Goal: Task Accomplishment & Management: Manage account settings

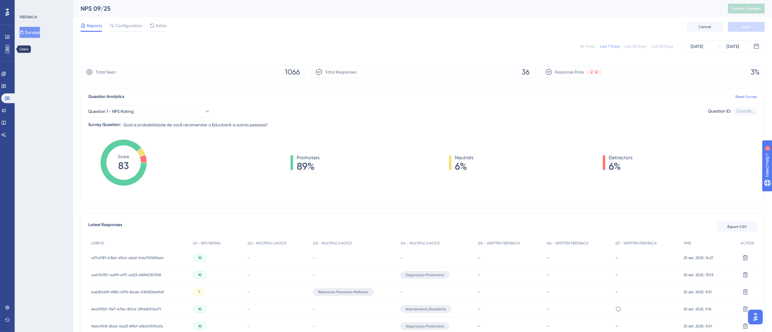
click at [10, 50] on link at bounding box center [7, 49] width 5 height 10
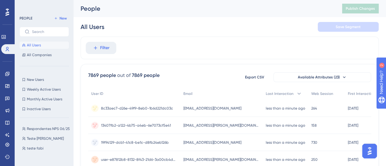
click at [154, 30] on div "All Users Save Segment" at bounding box center [230, 27] width 298 height 20
click at [66, 16] on span "New" at bounding box center [63, 18] width 7 height 5
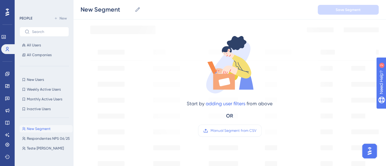
scroll to position [72, 0]
click at [216, 133] on label "Manual Segment from CSV" at bounding box center [229, 130] width 63 height 12
click at [256, 130] on input "Manual Segment from CSV" at bounding box center [256, 130] width 0 height 0
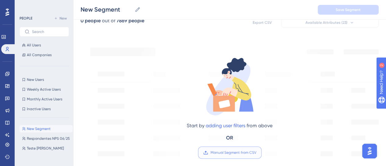
scroll to position [0, 0]
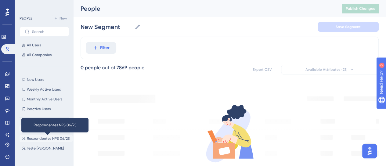
click at [40, 138] on span "Respondentes NPS 06/25" at bounding box center [48, 138] width 43 height 5
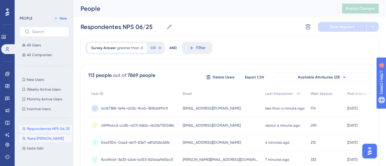
click at [36, 136] on span "Teste [PERSON_NAME]" at bounding box center [45, 138] width 37 height 5
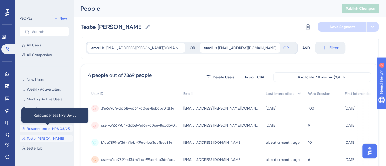
click at [34, 128] on span "Respondentes NPS 06/25" at bounding box center [48, 128] width 43 height 5
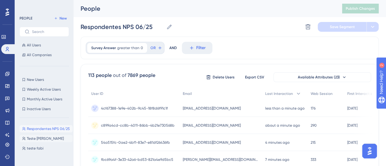
click at [34, 140] on span "Teste [PERSON_NAME]" at bounding box center [45, 138] width 37 height 5
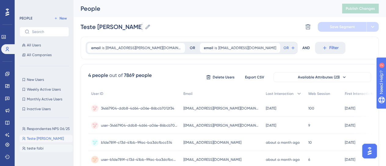
click at [34, 149] on span "teste fabi" at bounding box center [35, 148] width 17 height 5
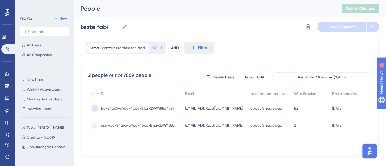
scroll to position [363, 0]
click at [32, 138] on span "Credito - CO639" at bounding box center [41, 136] width 28 height 5
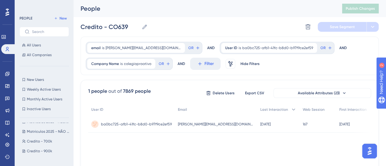
scroll to position [57, 0]
click at [35, 141] on span "Credito - 700k" at bounding box center [39, 139] width 25 height 5
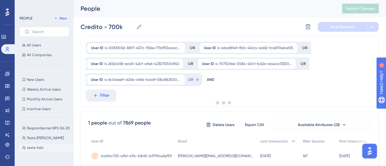
scroll to position [0, 0]
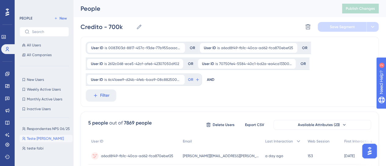
click at [37, 141] on span "Teste [PERSON_NAME]" at bounding box center [45, 138] width 37 height 5
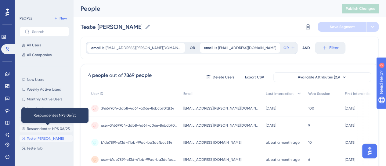
click at [39, 130] on span "Respondentes NPS 06/25" at bounding box center [48, 128] width 43 height 5
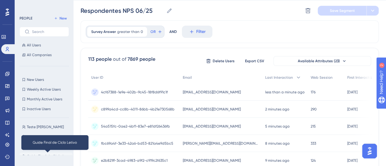
scroll to position [18, 0]
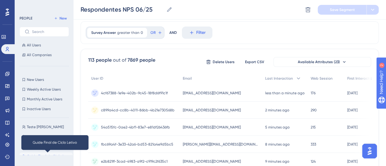
click at [33, 157] on span "Guide Final de Ciclo Letivo" at bounding box center [48, 156] width 43 height 5
type input "Guide Final de Ciclo Letivo"
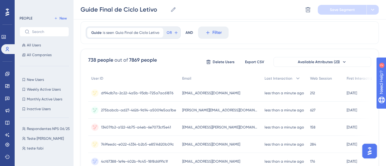
scroll to position [0, 0]
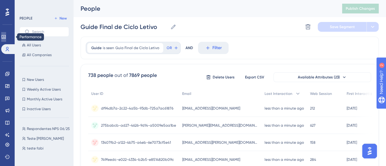
click at [4, 34] on link at bounding box center [3, 37] width 5 height 10
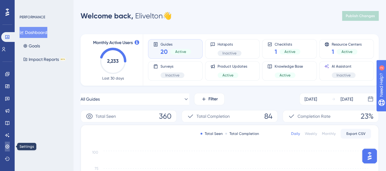
click at [6, 145] on icon at bounding box center [7, 146] width 4 height 4
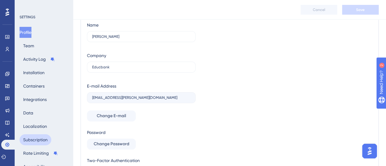
scroll to position [63, 0]
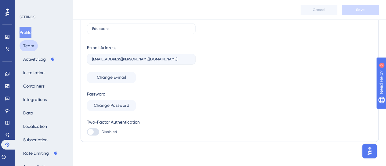
click at [37, 43] on button "Team" at bounding box center [29, 45] width 18 height 11
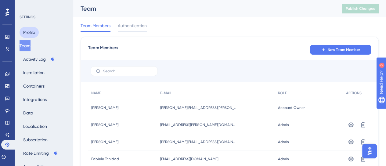
click at [32, 33] on button "Profile" at bounding box center [29, 32] width 19 height 11
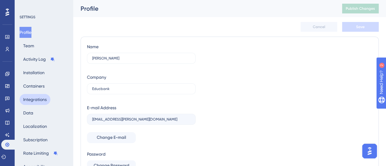
click at [39, 103] on button "Integrations" at bounding box center [35, 99] width 31 height 11
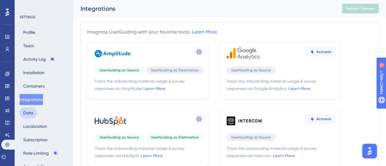
click at [32, 110] on button "Data" at bounding box center [28, 112] width 17 height 11
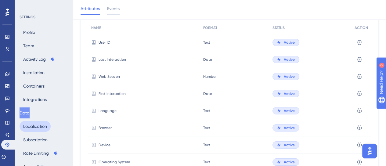
scroll to position [40, 0]
click at [34, 138] on button "Subscription" at bounding box center [36, 139] width 32 height 11
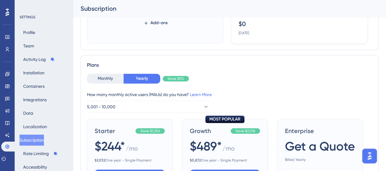
scroll to position [142, 0]
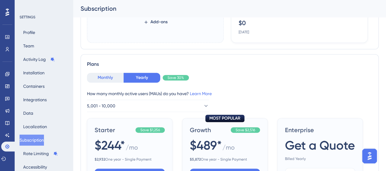
click at [116, 78] on button "Monthly" at bounding box center [105, 78] width 37 height 10
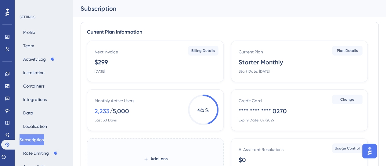
scroll to position [15, 0]
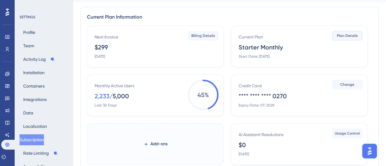
click at [344, 33] on span "Plan Details" at bounding box center [347, 35] width 21 height 5
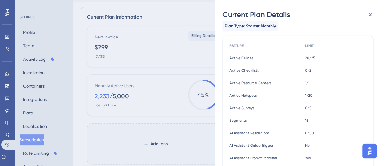
scroll to position [18, 0]
click at [8, 74] on div "Current Plan Details Subscription Start Date: [DATE] Plan Type: Starter Monthly…" at bounding box center [193, 83] width 386 height 166
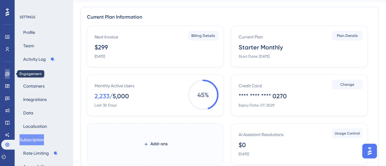
click at [5, 76] on link at bounding box center [7, 74] width 5 height 10
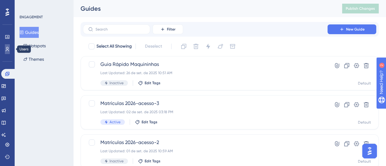
click at [5, 50] on link at bounding box center [7, 49] width 5 height 10
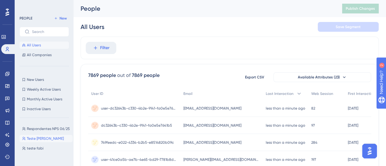
click at [46, 140] on span "Teste [PERSON_NAME]" at bounding box center [45, 138] width 37 height 5
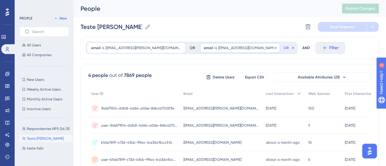
click at [204, 50] on span "email" at bounding box center [208, 47] width 9 height 5
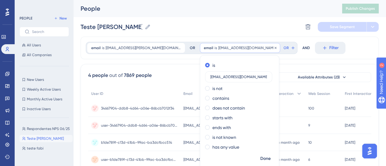
scroll to position [12, 0]
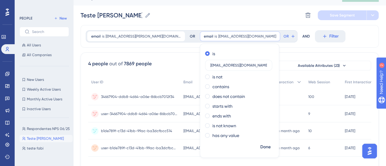
click at [153, 45] on div "email is [EMAIL_ADDRESS][PERSON_NAME][DOMAIN_NAME] [DOMAIN_NAME][EMAIL_ADDRESS]…" at bounding box center [230, 36] width 298 height 23
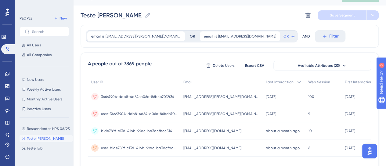
scroll to position [0, 0]
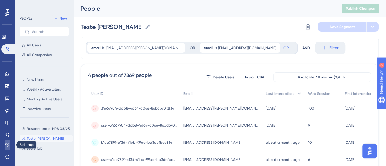
click at [5, 146] on icon at bounding box center [7, 144] width 5 height 5
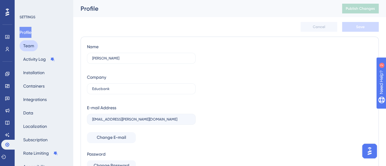
click at [32, 43] on button "Team" at bounding box center [29, 45] width 18 height 11
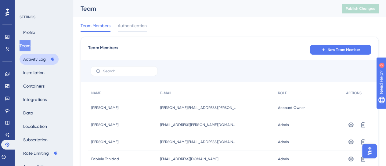
click at [39, 58] on button "Activity Log" at bounding box center [39, 59] width 39 height 11
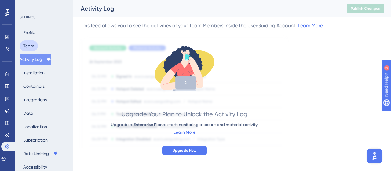
click at [26, 48] on button "Team" at bounding box center [29, 45] width 18 height 11
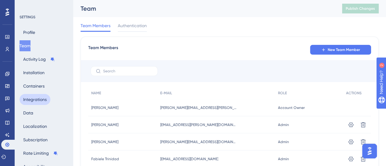
click at [24, 97] on button "Integrations" at bounding box center [35, 99] width 31 height 11
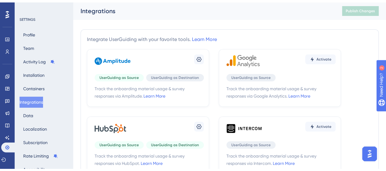
scroll to position [38, 0]
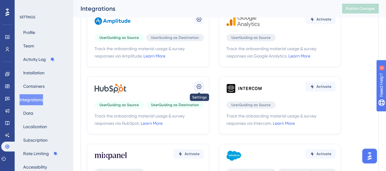
click at [198, 86] on icon at bounding box center [199, 86] width 6 height 6
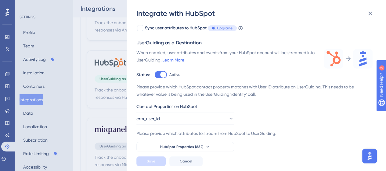
scroll to position [42, 0]
click at [151, 143] on button "HubSpot Properties (862)" at bounding box center [185, 147] width 98 height 10
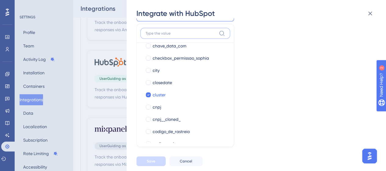
scroll to position [788, 0]
click at [320, 16] on div "Integrate with HubSpot" at bounding box center [256, 14] width 241 height 10
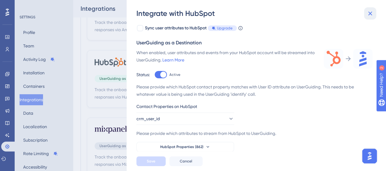
click at [368, 17] on icon at bounding box center [370, 13] width 7 height 7
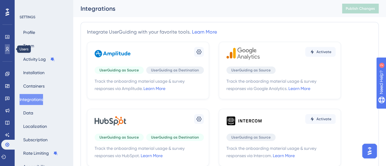
click at [5, 49] on link at bounding box center [7, 49] width 5 height 10
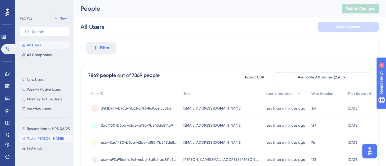
click at [36, 140] on span "Teste [PERSON_NAME]" at bounding box center [45, 138] width 37 height 5
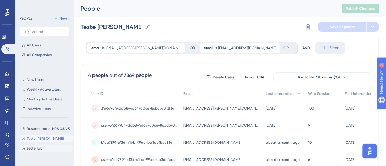
click at [31, 150] on span "teste fabi" at bounding box center [35, 148] width 17 height 5
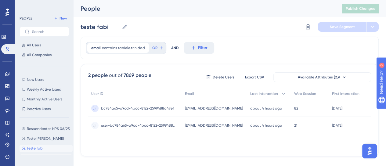
click at [33, 157] on span "Teste fabi" at bounding box center [35, 158] width 17 height 5
type input "Teste fabi"
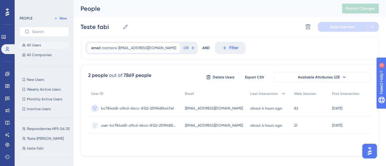
click at [28, 45] on span "All Users" at bounding box center [34, 45] width 14 height 5
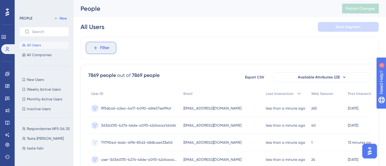
click at [101, 47] on span "Filter" at bounding box center [104, 47] width 9 height 7
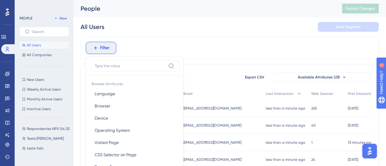
scroll to position [35, 0]
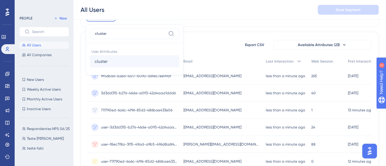
type input "cluster"
click at [104, 56] on button "cluster cluster" at bounding box center [135, 61] width 90 height 12
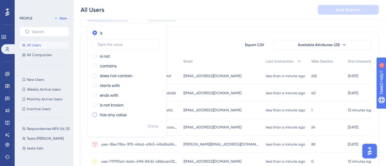
click at [114, 113] on label "has any value" at bounding box center [113, 114] width 27 height 7
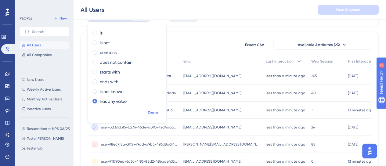
click at [154, 112] on span "Done" at bounding box center [153, 112] width 10 height 7
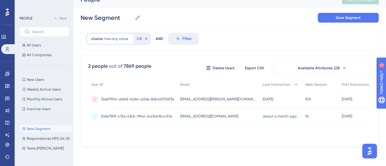
scroll to position [9, 5]
click at [306, 69] on span "Available Attributes (23)" at bounding box center [319, 68] width 42 height 5
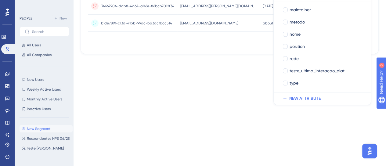
scroll to position [103, 5]
click at [283, 69] on div at bounding box center [285, 70] width 5 height 5
checkbox input "true"
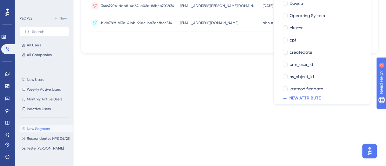
scroll to position [90, 0]
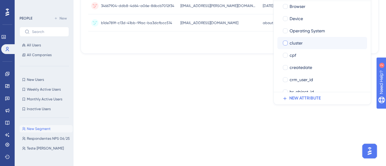
click at [283, 43] on div at bounding box center [285, 43] width 5 height 5
checkbox input "true"
click at [203, 52] on div "2 people out of 7869 people Delete Users Export CSV Available Attributes (23) U…" at bounding box center [230, 8] width 298 height 92
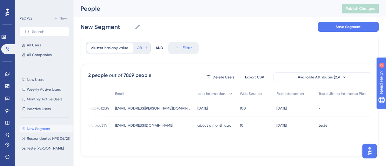
scroll to position [0, 5]
click at [98, 45] on div "cluster has any value Remove" at bounding box center [110, 48] width 46 height 10
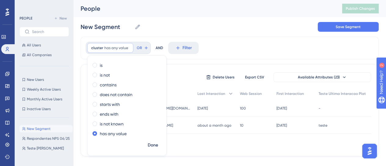
scroll to position [9, 5]
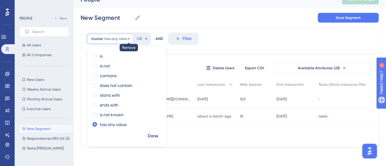
click at [127, 38] on icon at bounding box center [129, 39] width 4 height 4
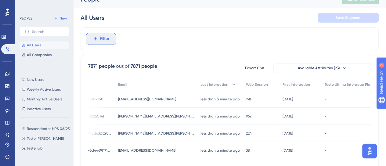
click at [101, 39] on span "Filter" at bounding box center [104, 38] width 9 height 7
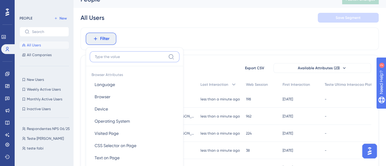
scroll to position [35, 5]
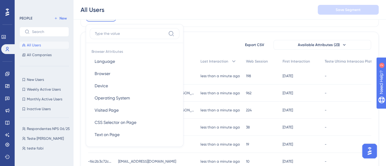
click at [193, 17] on div "All Users Save Segment" at bounding box center [229, 10] width 313 height 20
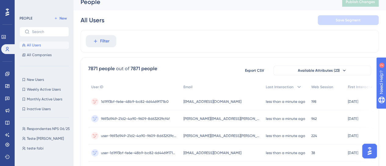
scroll to position [0, 5]
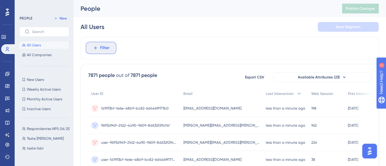
click at [100, 47] on span "Filter" at bounding box center [104, 47] width 9 height 7
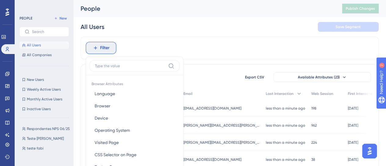
scroll to position [35, 5]
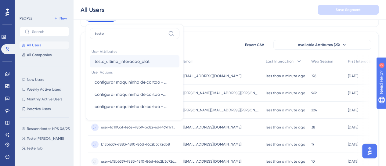
type input "teste"
click at [124, 59] on span "teste_ultima_interacao_plat" at bounding box center [122, 61] width 55 height 7
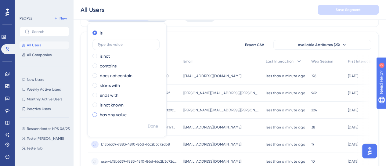
click at [113, 114] on label "has any value" at bounding box center [113, 114] width 27 height 7
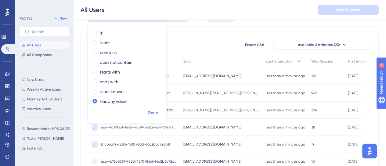
click at [149, 113] on span "Done" at bounding box center [153, 112] width 10 height 7
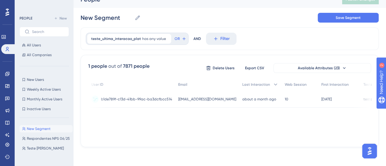
scroll to position [0, 58]
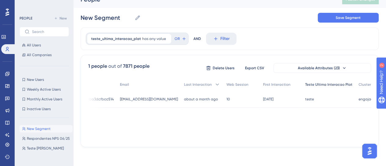
click at [314, 85] on span "Teste Ultima Interacao Plat" at bounding box center [328, 84] width 47 height 5
click at [365, 147] on img "Open AI Assistant Launcher" at bounding box center [369, 151] width 11 height 11
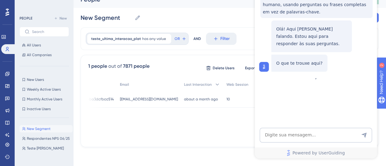
scroll to position [0, 0]
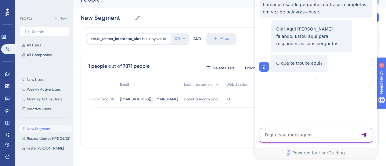
click at [277, 140] on textarea "AI Assistant Text Input" at bounding box center [316, 135] width 112 height 15
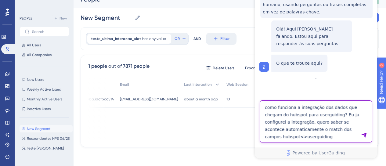
type textarea "como funciona a integração dos dados que chegam do hubspot para userguiding? Eu…"
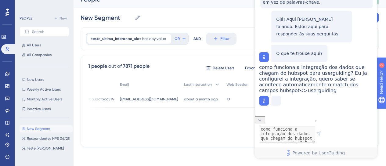
scroll to position [28, 0]
click at [184, 82] on span "Last Interaction" at bounding box center [198, 84] width 28 height 5
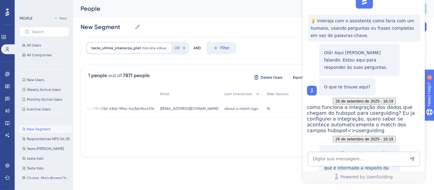
scroll to position [0, 10]
drag, startPoint x: 38, startPoint y: 54, endPoint x: 254, endPoint y: 17, distance: 218.6
click at [254, 17] on div "New Segment New Segment Save Segment" at bounding box center [254, 27] width 346 height 20
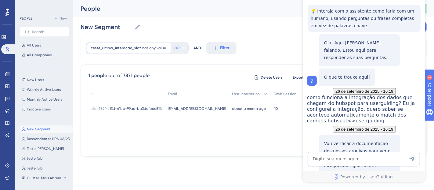
scroll to position [90, 0]
click at [240, 93] on span "Last Interaction" at bounding box center [246, 93] width 28 height 5
click at [236, 95] on span "Last Interaction" at bounding box center [246, 93] width 28 height 5
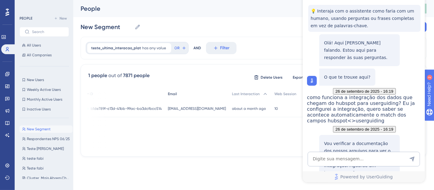
click at [173, 93] on span "Email" at bounding box center [172, 93] width 9 height 5
click at [236, 95] on span "Last Interaction" at bounding box center [246, 93] width 28 height 5
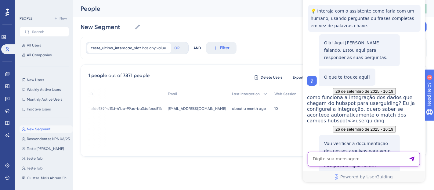
click at [352, 154] on textarea "AI Assistant Text Input" at bounding box center [363, 159] width 112 height 15
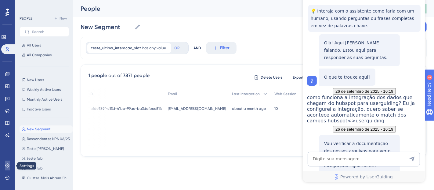
click at [5, 165] on link at bounding box center [7, 165] width 5 height 10
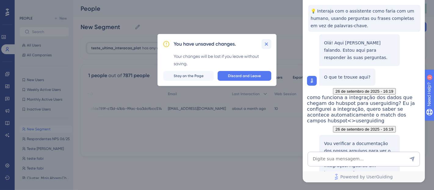
click at [265, 44] on icon at bounding box center [266, 44] width 6 height 6
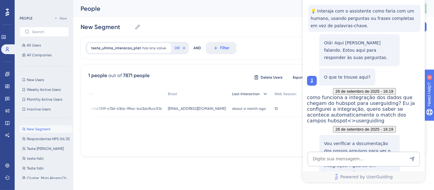
click at [244, 99] on div "Last Interaction" at bounding box center [250, 94] width 42 height 13
click at [238, 96] on div "Last Interaction" at bounding box center [250, 94] width 42 height 13
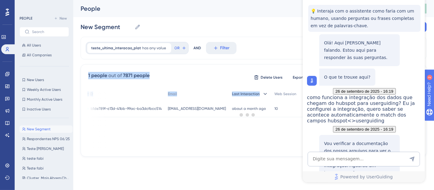
click at [238, 96] on div "teste_ultima_interacao_plat has any value Remove OR AND Filter 1 people out of …" at bounding box center [254, 97] width 346 height 120
click at [238, 96] on div "Last Interaction" at bounding box center [250, 94] width 42 height 13
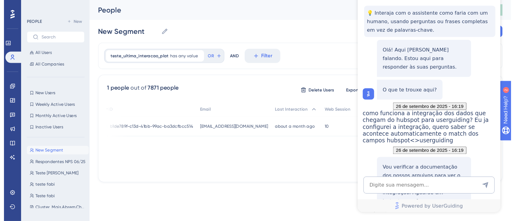
scroll to position [0, 0]
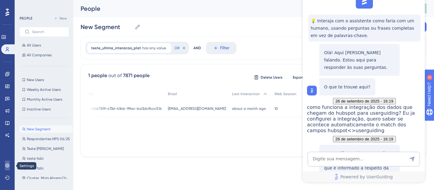
click at [5, 167] on icon at bounding box center [7, 165] width 5 height 5
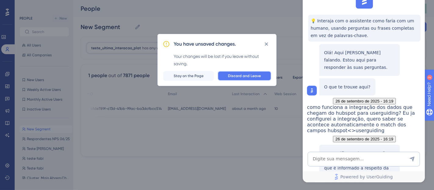
click at [241, 74] on span "Discard and Leave" at bounding box center [244, 75] width 33 height 5
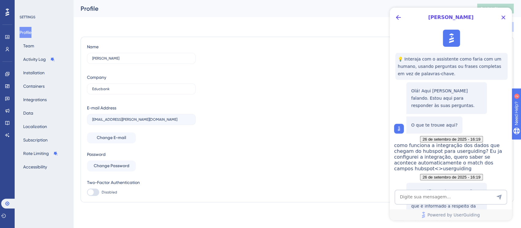
click at [220, 60] on div "Name Elivelton [PERSON_NAME] Company Educbank E-mail Address [EMAIL_ADDRESS][PE…" at bounding box center [297, 119] width 420 height 153
click at [24, 102] on button "Integrations" at bounding box center [35, 99] width 31 height 11
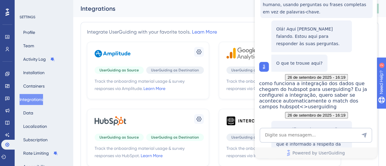
click at [162, 29] on div "Integrate UserGuiding with your favorite tools. Learn More" at bounding box center [152, 31] width 130 height 7
click at [198, 118] on icon at bounding box center [199, 119] width 5 height 5
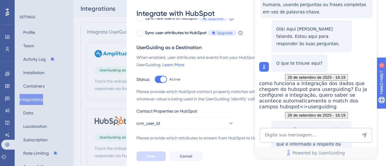
scroll to position [163, 0]
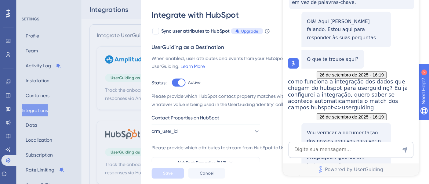
scroll to position [90, 0]
click at [267, 158] on span "👍" at bounding box center [264, 160] width 5 height 5
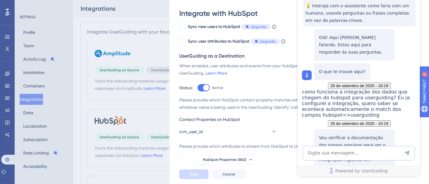
scroll to position [90, 0]
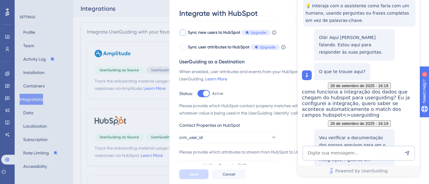
drag, startPoint x: 206, startPoint y: 0, endPoint x: 201, endPoint y: 32, distance: 32.1
click at [201, 32] on div "Sync new users to HubSpot Upgrade" at bounding box center [229, 32] width 83 height 7
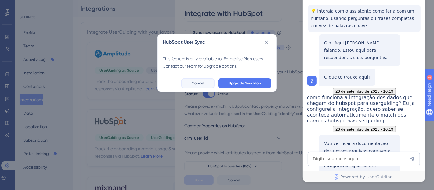
click at [196, 82] on span "Cancel" at bounding box center [198, 83] width 13 height 5
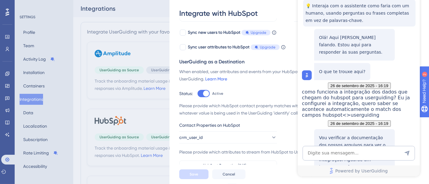
click at [223, 78] on link "Learn More" at bounding box center [216, 79] width 22 height 5
click at [185, 70] on div "When enabled, user attributes and events from your HubSpot account will be stre…" at bounding box center [269, 75] width 180 height 15
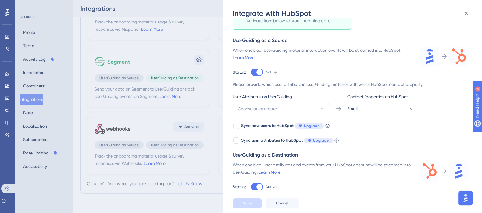
scroll to position [120, 0]
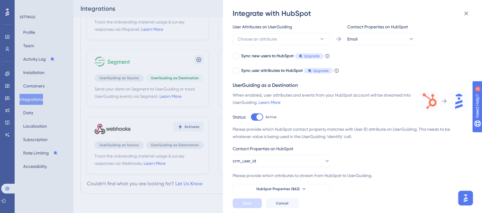
click at [285, 130] on div "Please provide which HubSpot contact property matches with User ID attribute on…" at bounding box center [351, 133] width 236 height 15
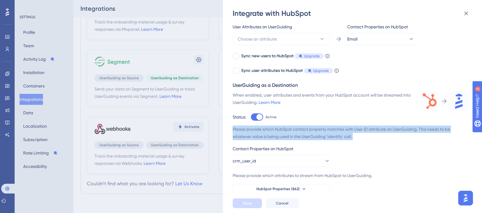
click at [285, 130] on div "Please provide which HubSpot contact property matches with User ID attribute on…" at bounding box center [351, 133] width 236 height 15
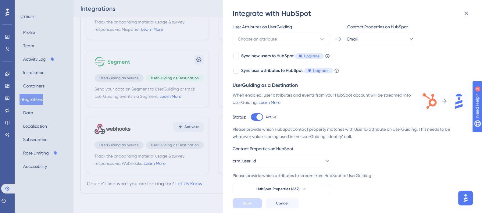
click at [468, 199] on img "Open AI Assistant Launcher" at bounding box center [466, 198] width 11 height 11
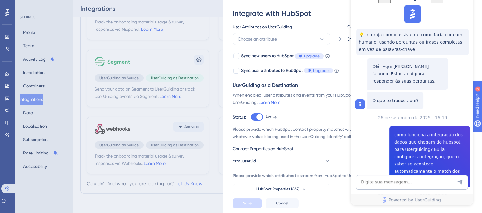
scroll to position [90, 0]
click at [389, 183] on textarea "AI Assistant Text Input" at bounding box center [412, 182] width 112 height 15
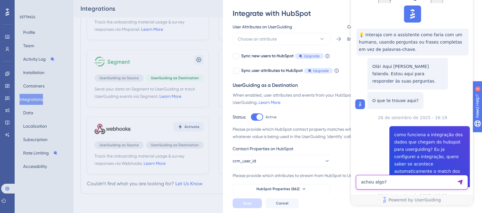
type textarea "achou algo?"
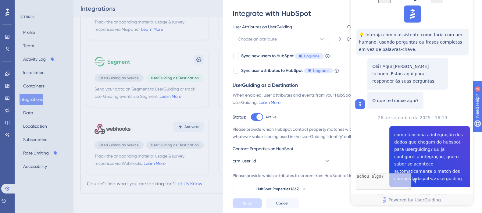
scroll to position [130, 0]
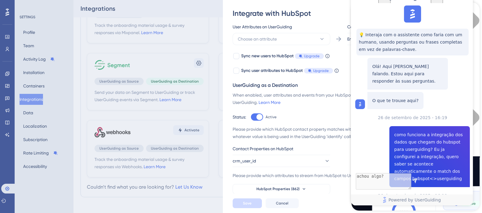
scroll to position [176, 0]
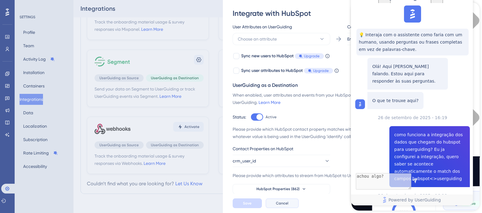
click at [276, 204] on span "Cancel" at bounding box center [282, 203] width 13 height 5
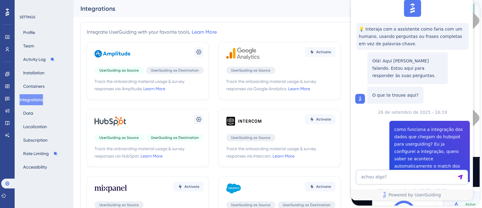
scroll to position [230, 0]
click at [131, 30] on div "Integrate UserGuiding with your favorite tools. Learn More" at bounding box center [152, 31] width 130 height 7
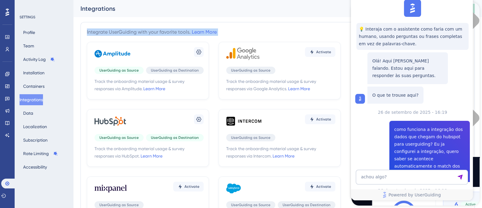
click at [131, 30] on div "Integrate UserGuiding with your favorite tools. Learn More" at bounding box center [152, 31] width 130 height 7
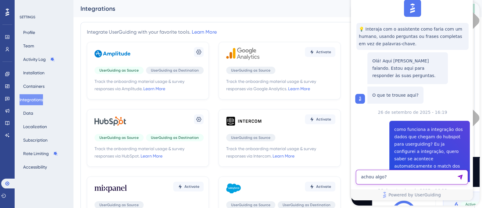
click at [383, 178] on textarea "achou algo?" at bounding box center [412, 176] width 112 height 15
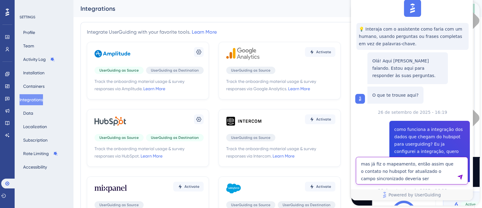
type textarea "mas já fiz o mapeamento, então assim que o contato no hubspot for atualizado o …"
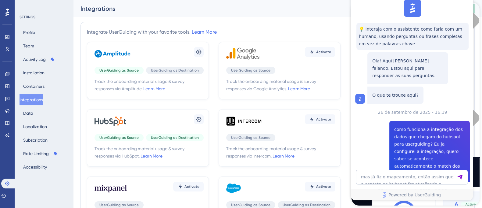
scroll to position [377, 0]
click at [383, 178] on textarea "mas já fiz o mapeamento, então assim que o contato no hubspot for atualizado o …" at bounding box center [412, 176] width 112 height 15
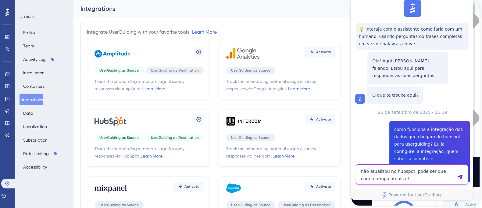
type textarea "não atualizou no hubspot, pode ser que com o tempo atualize?"
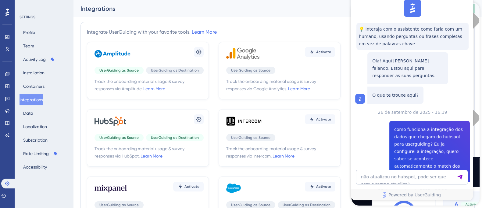
scroll to position [517, 0]
click at [201, 116] on icon at bounding box center [199, 119] width 6 height 6
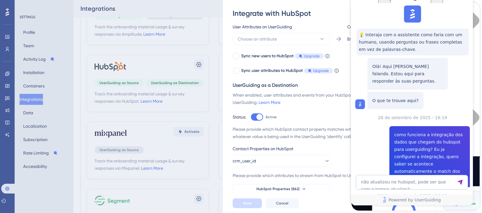
scroll to position [38, 0]
click at [275, 156] on button "crm_user_id" at bounding box center [282, 161] width 98 height 12
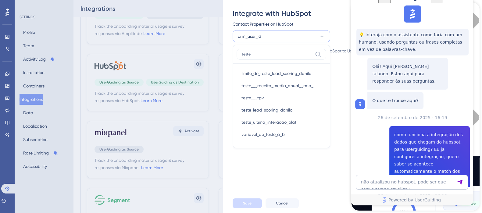
type input "teste"
click at [253, 162] on div "Track the onboarding material usage & survey responses via HubSpot. Learn More …" at bounding box center [356, 105] width 246 height 175
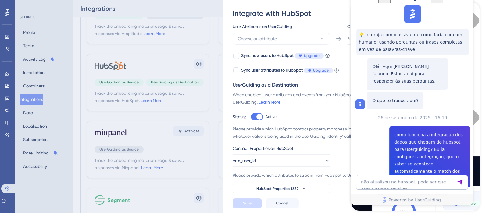
scroll to position [120, 0]
click at [263, 162] on button "crm_user_id" at bounding box center [282, 161] width 98 height 12
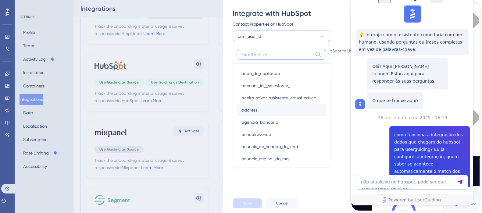
scroll to position [0, 0]
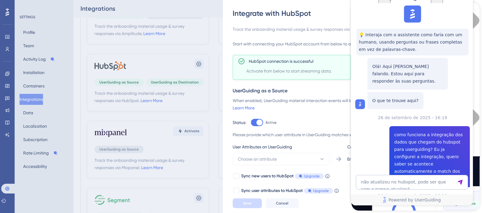
click at [314, 135] on div "Please provide which user attribute in UserGuiding matches with which HubSpot c…" at bounding box center [351, 134] width 236 height 7
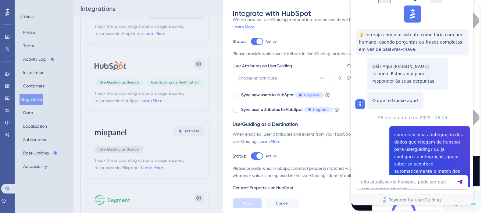
scroll to position [120, 0]
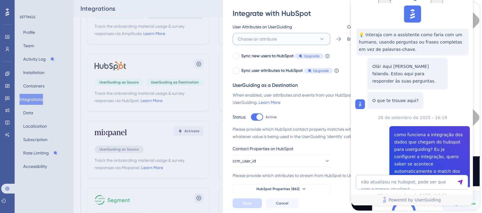
click at [287, 38] on button "Choose an attribute" at bounding box center [282, 39] width 98 height 12
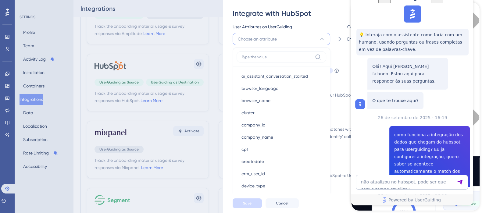
scroll to position [136, 0]
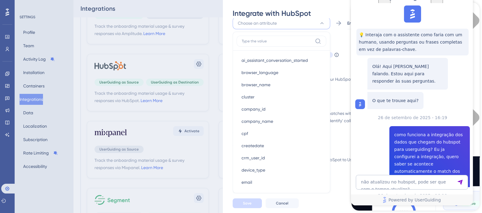
click at [341, 123] on div "Please provide which HubSpot contact property matches with User ID attribute on…" at bounding box center [351, 117] width 236 height 15
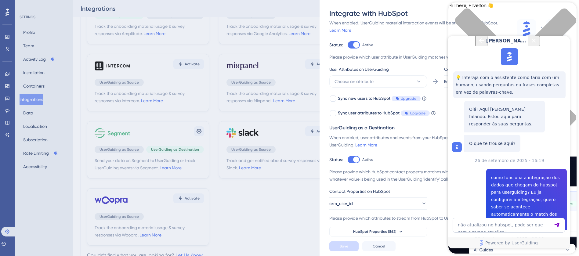
scroll to position [517, 0]
click at [374, 204] on button "crm_user_id" at bounding box center [378, 203] width 98 height 12
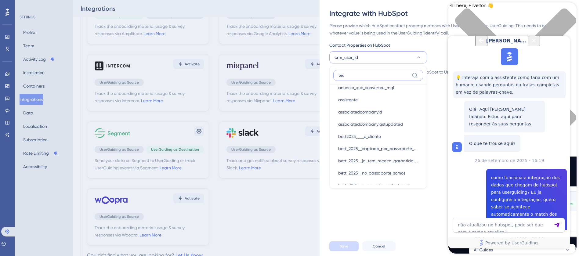
scroll to position [0, 0]
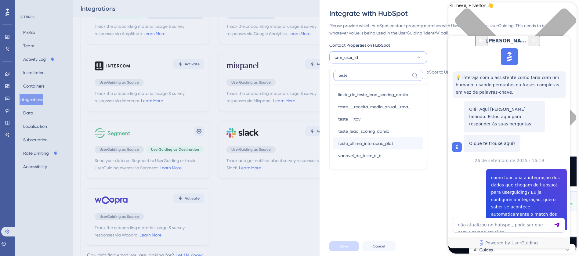
type input "teste"
click at [366, 146] on span "teste_ultima_interacao_plat" at bounding box center [365, 143] width 55 height 7
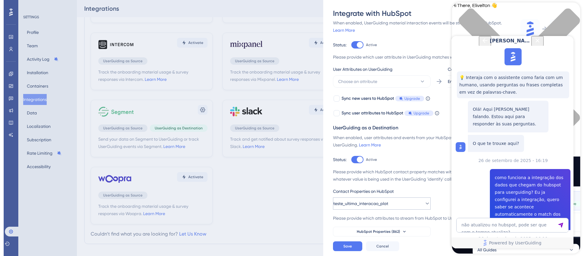
scroll to position [67, 0]
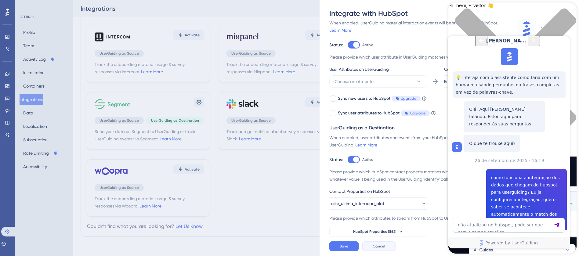
click at [380, 244] on span "Cancel" at bounding box center [379, 246] width 13 height 5
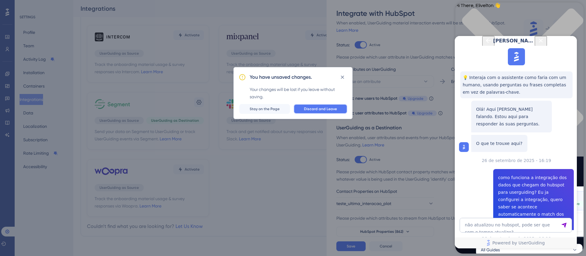
click at [313, 110] on span "Discard and Leave" at bounding box center [320, 109] width 33 height 5
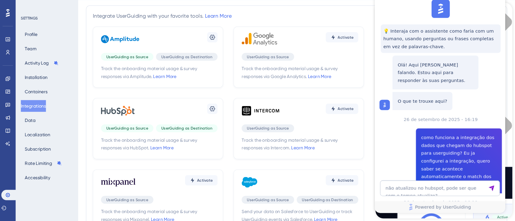
scroll to position [517, 0]
click at [200, 102] on icon at bounding box center [199, 102] width 6 height 6
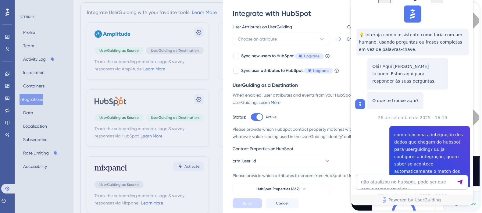
scroll to position [20, 0]
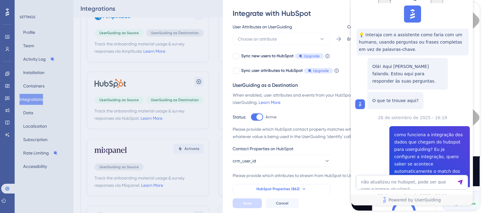
click at [270, 188] on span "HubSpot Properties (862)" at bounding box center [278, 189] width 43 height 5
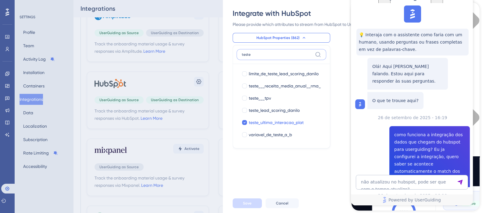
type input "teste"
click at [282, 24] on div "Please provide which attributes to stream from HubSpot to UserGuiding." at bounding box center [351, 24] width 236 height 7
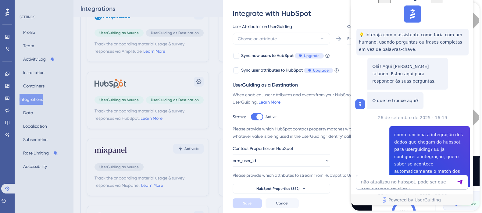
scroll to position [120, 0]
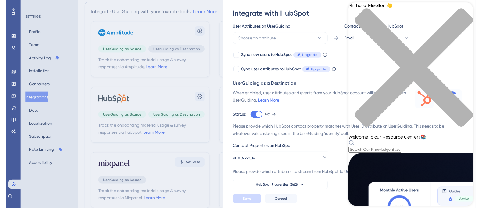
scroll to position [0, 0]
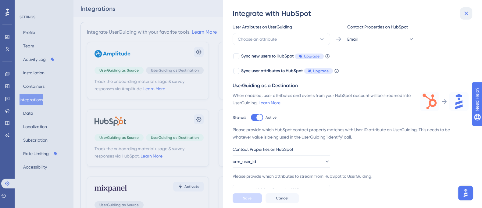
click at [464, 15] on icon at bounding box center [466, 13] width 7 height 7
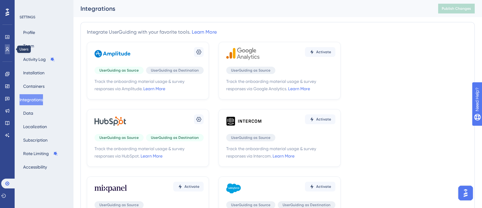
click at [5, 48] on icon at bounding box center [7, 49] width 5 height 5
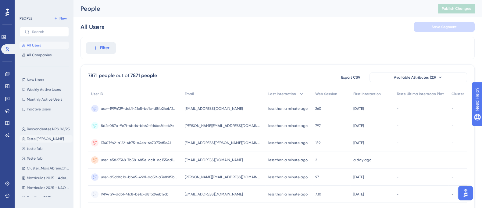
click at [43, 135] on button "Teste [PERSON_NAME] Teste [PERSON_NAME]" at bounding box center [46, 138] width 53 height 7
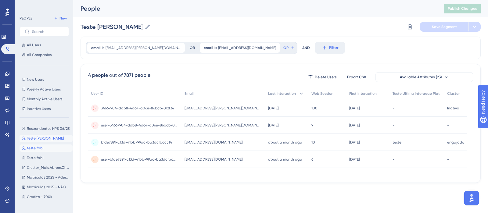
click at [44, 145] on button "teste fabi teste fabi" at bounding box center [46, 148] width 53 height 7
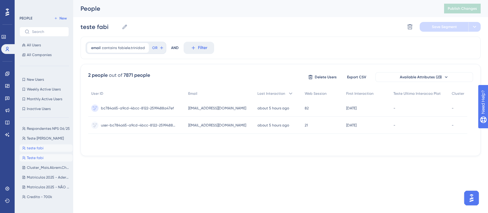
click at [39, 156] on span "Teste fabi" at bounding box center [35, 158] width 17 height 5
click at [43, 137] on span "Teste [PERSON_NAME]" at bounding box center [45, 138] width 37 height 5
type input "Teste [PERSON_NAME]"
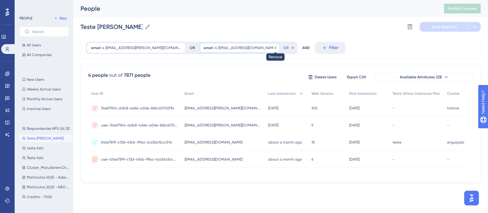
click at [275, 47] on icon at bounding box center [276, 48] width 2 height 2
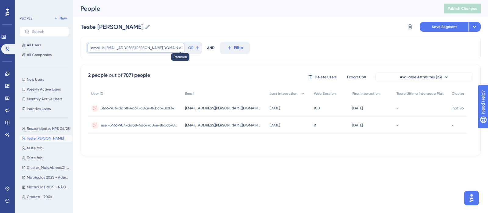
click at [179, 47] on icon at bounding box center [181, 48] width 4 height 4
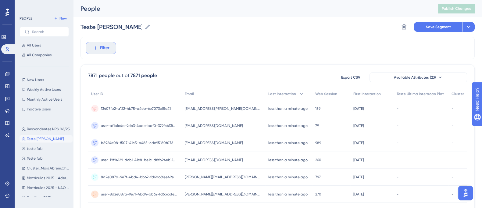
click at [106, 45] on span "Filter" at bounding box center [104, 47] width 9 height 7
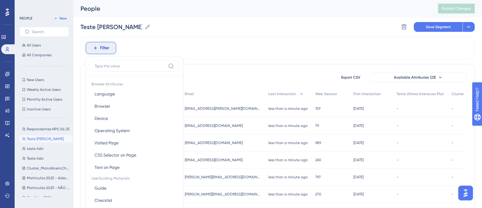
scroll to position [29, 0]
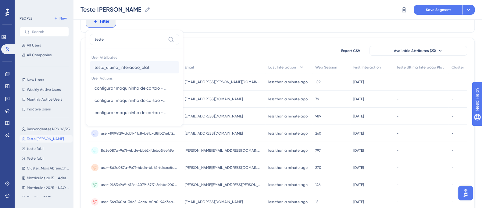
type input "teste"
click at [127, 68] on span "teste_ultima_interacao_plat" at bounding box center [122, 66] width 55 height 7
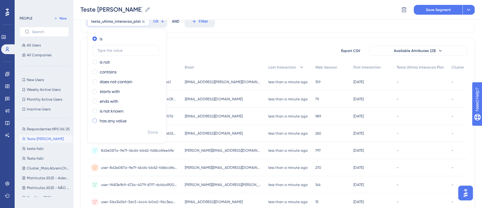
click at [110, 118] on label "has any value" at bounding box center [113, 120] width 27 height 7
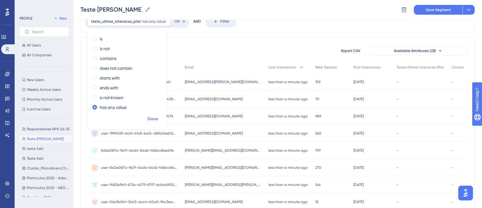
click at [152, 119] on span "Done" at bounding box center [153, 118] width 10 height 7
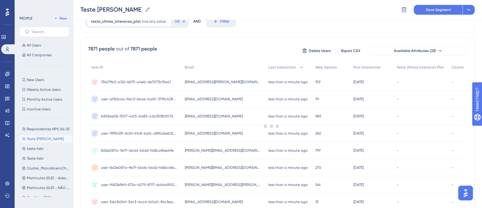
scroll to position [0, 0]
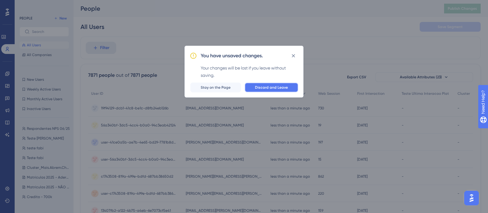
click at [281, 88] on span "Discard and Leave" at bounding box center [271, 87] width 33 height 5
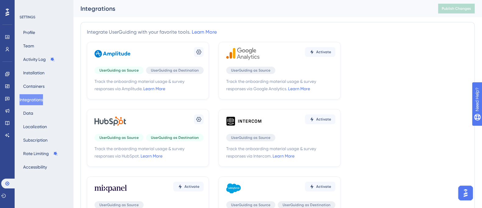
click at [459, 190] on button "Open AI Assistant Launcher" at bounding box center [466, 192] width 15 height 15
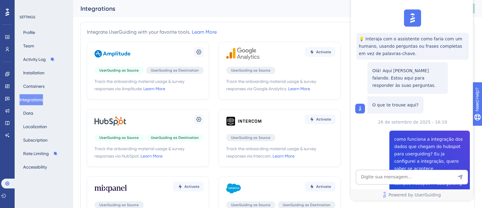
click at [318, 9] on div "Integrations" at bounding box center [252, 8] width 343 height 9
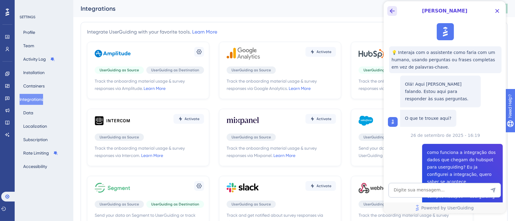
click at [389, 9] on icon "Back Button" at bounding box center [391, 10] width 7 height 7
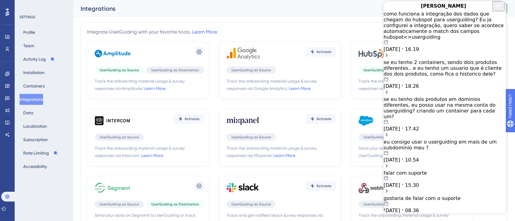
click at [418, 46] on span "16.19" at bounding box center [411, 49] width 14 height 6
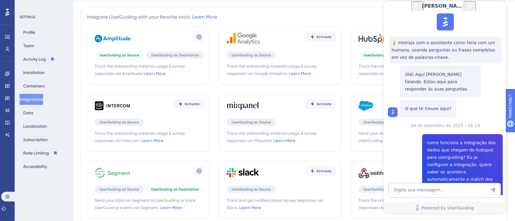
scroll to position [15, 0]
click at [418, 192] on textarea "AI Assistant Text Input" at bounding box center [444, 190] width 112 height 15
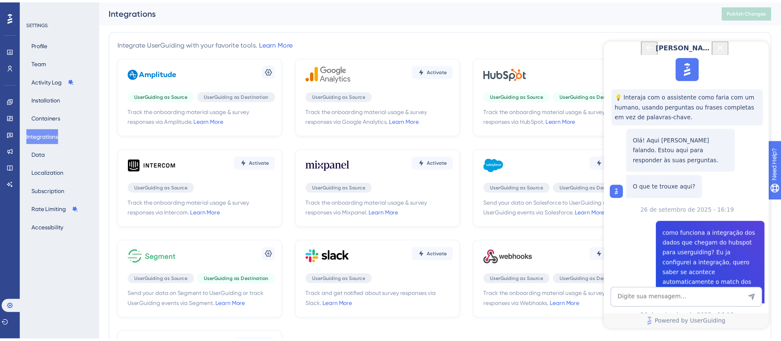
scroll to position [517, 0]
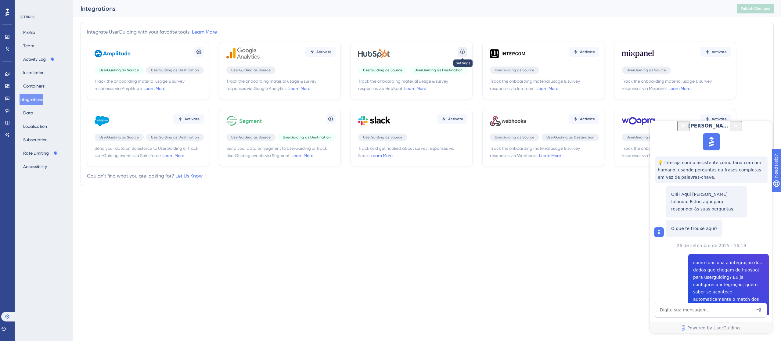
click at [462, 56] on button at bounding box center [463, 52] width 10 height 10
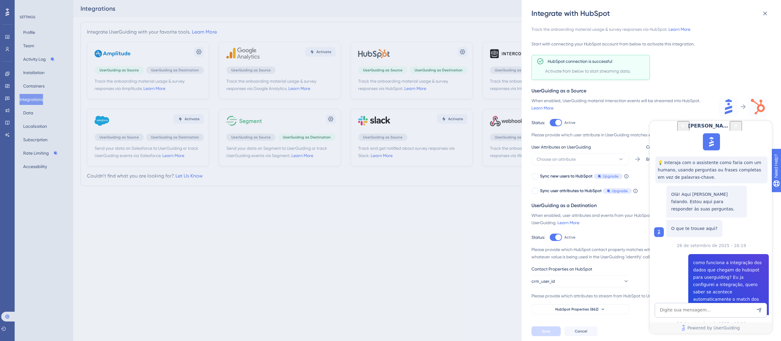
click at [740, 129] on icon "Close Button" at bounding box center [735, 125] width 7 height 7
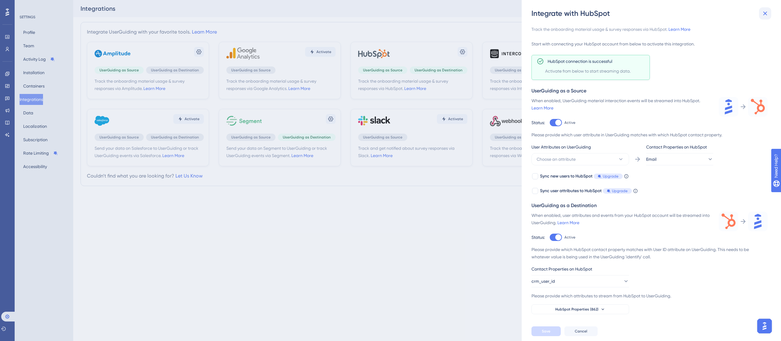
click at [767, 13] on icon at bounding box center [765, 13] width 7 height 7
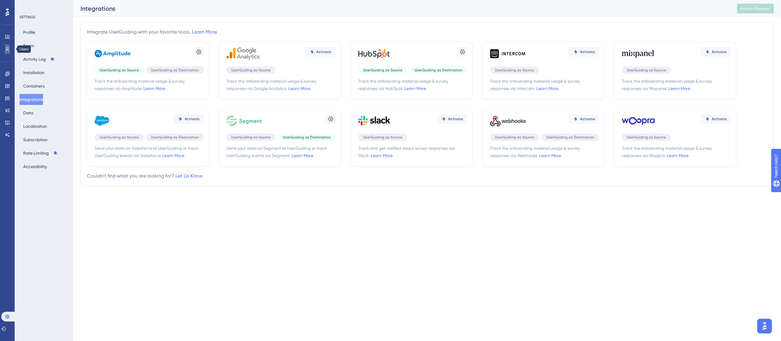
click at [6, 53] on link at bounding box center [7, 49] width 5 height 10
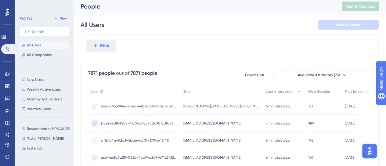
scroll to position [0, 5]
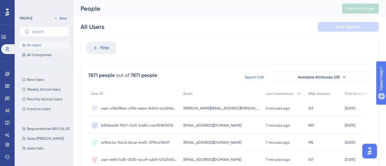
click at [245, 75] on span "Export CSV" at bounding box center [254, 77] width 19 height 5
click at [100, 48] on span "Filter" at bounding box center [104, 47] width 9 height 7
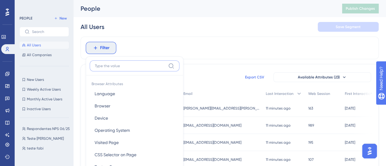
scroll to position [35, 5]
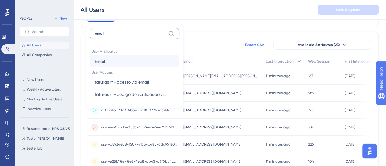
type input "email"
click at [136, 62] on button "Email Email" at bounding box center [135, 61] width 90 height 12
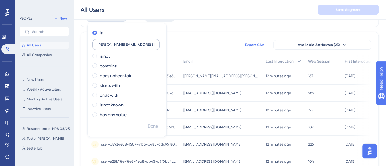
scroll to position [0, 13]
type input "[PERSON_NAME][EMAIL_ADDRESS][PERSON_NAME][DOMAIN_NAME]"
click at [148, 125] on span "Done" at bounding box center [153, 126] width 10 height 7
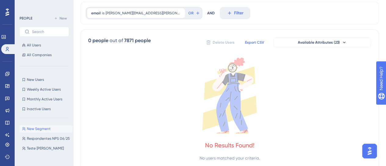
scroll to position [0, 2]
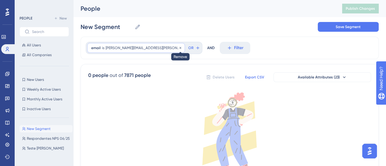
click at [179, 48] on icon at bounding box center [181, 48] width 4 height 4
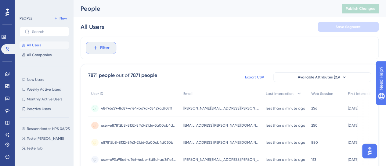
click at [109, 48] on button "Filter" at bounding box center [101, 48] width 31 height 12
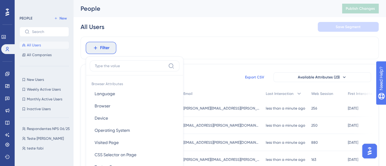
scroll to position [35, 2]
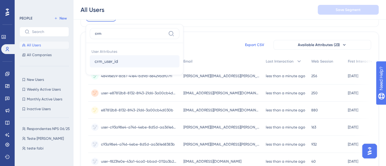
type input "crm"
click at [119, 58] on button "crm_user_id crm_user_id" at bounding box center [135, 61] width 90 height 12
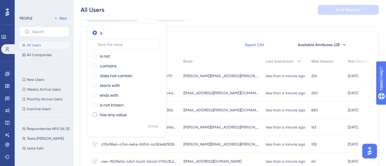
click at [115, 113] on label "has any value" at bounding box center [113, 114] width 27 height 7
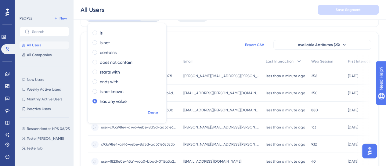
click at [149, 115] on span "Done" at bounding box center [153, 112] width 10 height 7
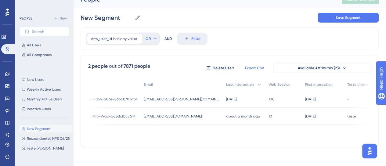
scroll to position [0, 65]
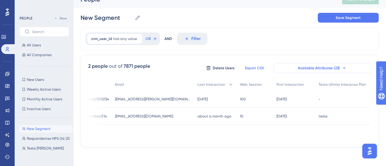
click at [295, 63] on button "Available Attributes (23)" at bounding box center [322, 68] width 98 height 10
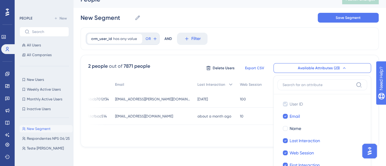
scroll to position [62, 2]
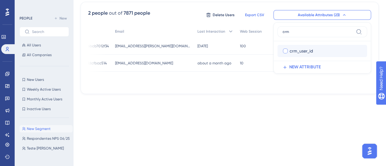
type input "crm"
click at [300, 49] on span "crm_user_id" at bounding box center [301, 50] width 23 height 7
checkbox input "true"
click at [149, 16] on div "2 people out of 7871 people Delete Users Export CSV Available Attributes (23) c…" at bounding box center [229, 14] width 283 height 11
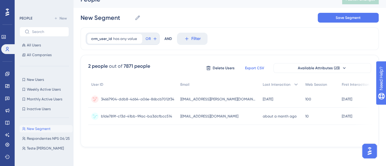
scroll to position [0, 144]
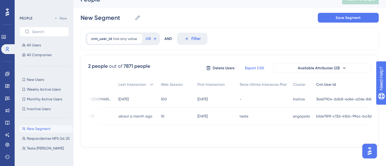
click at [316, 84] on span "Crm User Id" at bounding box center [326, 84] width 20 height 5
click at [116, 39] on span "has any value" at bounding box center [125, 38] width 24 height 5
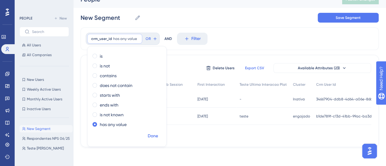
click at [152, 136] on span "Done" at bounding box center [153, 135] width 10 height 7
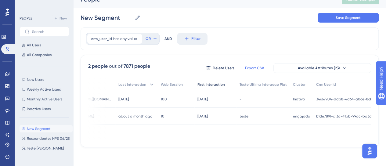
click at [197, 85] on span "First Interaction" at bounding box center [210, 84] width 27 height 5
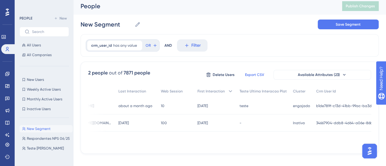
scroll to position [1, 5]
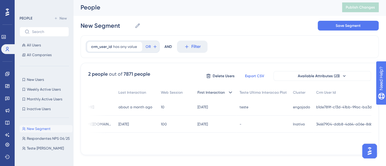
click at [197, 92] on span "First Interaction" at bounding box center [210, 92] width 27 height 5
click at [122, 45] on span "has any value" at bounding box center [125, 46] width 24 height 5
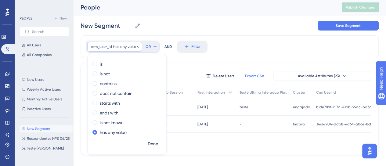
scroll to position [9, 5]
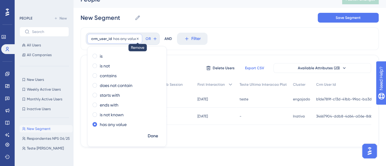
click at [137, 39] on icon at bounding box center [138, 39] width 2 height 2
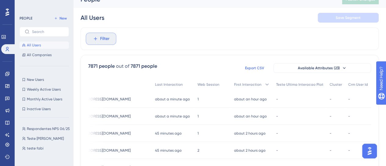
scroll to position [0, 92]
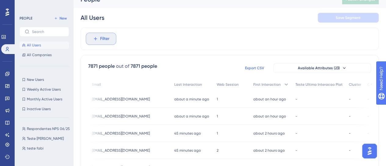
click at [102, 41] on span "Filter" at bounding box center [104, 38] width 9 height 7
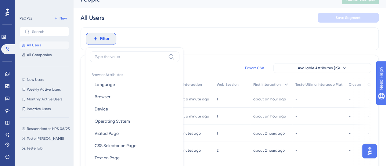
scroll to position [35, 5]
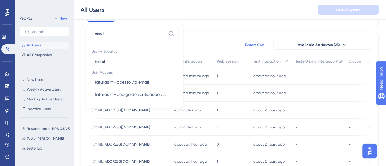
type input "email"
click at [103, 63] on button "Email Email" at bounding box center [135, 61] width 90 height 12
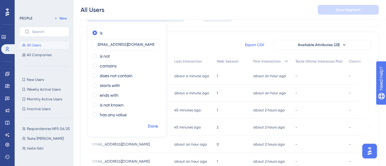
type input "[EMAIL_ADDRESS][DOMAIN_NAME]"
click at [148, 125] on span "Done" at bounding box center [153, 126] width 10 height 7
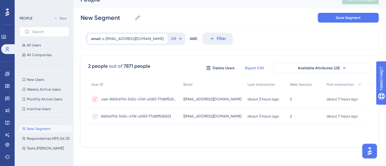
scroll to position [0, 79]
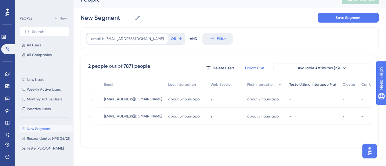
click at [298, 87] on div "Teste Ultima Interacao Plat" at bounding box center [312, 84] width 53 height 13
click at [251, 81] on div "First Interaction" at bounding box center [265, 84] width 42 height 13
click at [162, 39] on icon at bounding box center [163, 39] width 2 height 2
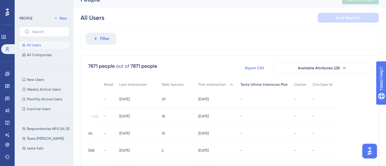
click at [259, 88] on div "Teste Ultima Interacao Plat" at bounding box center [263, 84] width 53 height 13
click at [97, 34] on button "Filter" at bounding box center [101, 39] width 31 height 12
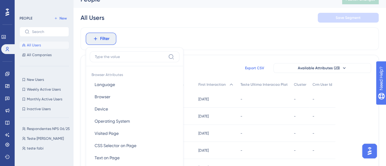
scroll to position [35, 5]
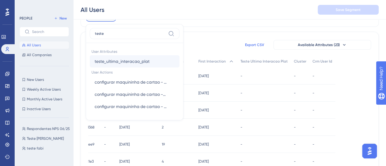
type input "teste"
click at [109, 62] on span "teste_ultima_interacao_plat" at bounding box center [122, 61] width 55 height 7
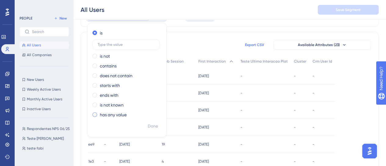
click at [109, 112] on label "has any value" at bounding box center [113, 114] width 27 height 7
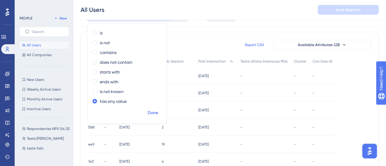
click at [148, 113] on span "Done" at bounding box center [153, 112] width 10 height 7
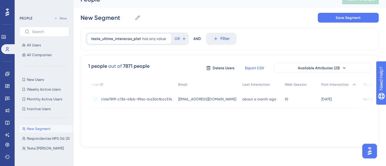
scroll to position [2, 134]
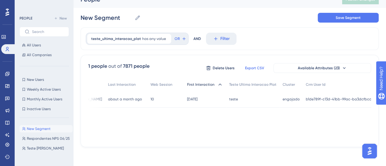
click at [194, 82] on span "First Interaction" at bounding box center [200, 84] width 27 height 5
click at [196, 82] on span "First Interaction" at bounding box center [200, 84] width 27 height 5
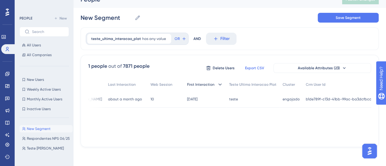
click at [196, 82] on span "First Interaction" at bounding box center [200, 84] width 27 height 5
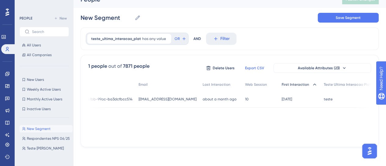
scroll to position [2, 0]
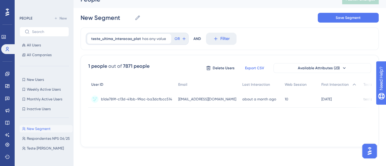
click at [94, 85] on div "User ID" at bounding box center [131, 84] width 87 height 13
click at [244, 82] on span "Last Interaction" at bounding box center [256, 84] width 28 height 5
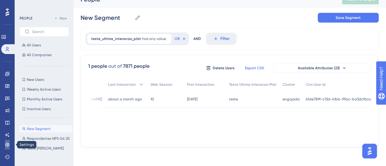
click at [6, 146] on icon at bounding box center [7, 145] width 4 height 4
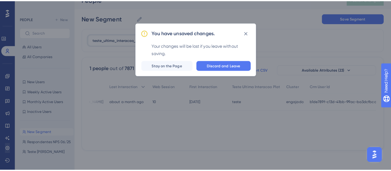
scroll to position [2, 129]
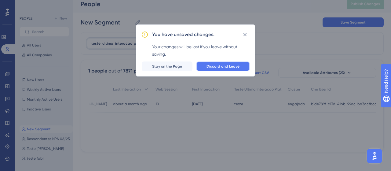
click at [220, 67] on span "Discard and Leave" at bounding box center [222, 66] width 33 height 5
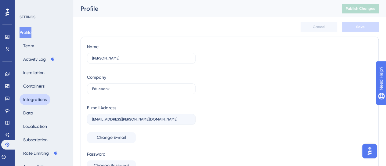
click at [41, 100] on button "Integrations" at bounding box center [35, 99] width 31 height 11
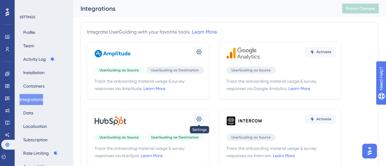
click at [200, 115] on button at bounding box center [199, 119] width 10 height 10
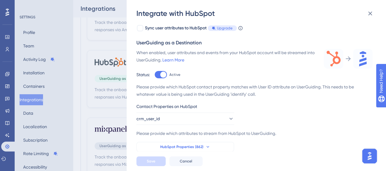
scroll to position [43, 0]
click at [210, 148] on button "HubSpot Properties (862)" at bounding box center [185, 147] width 98 height 10
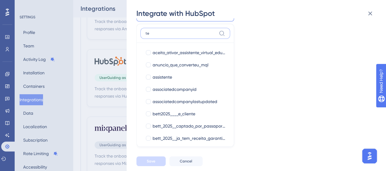
type input "t"
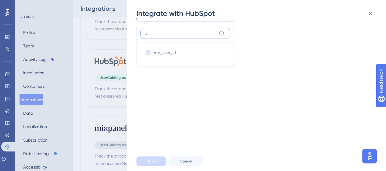
type input "c"
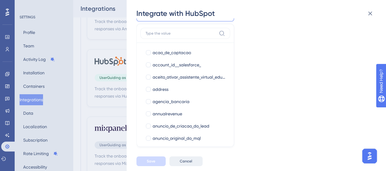
click at [194, 164] on button "Cancel" at bounding box center [185, 161] width 33 height 10
